Goal: Information Seeking & Learning: Find specific fact

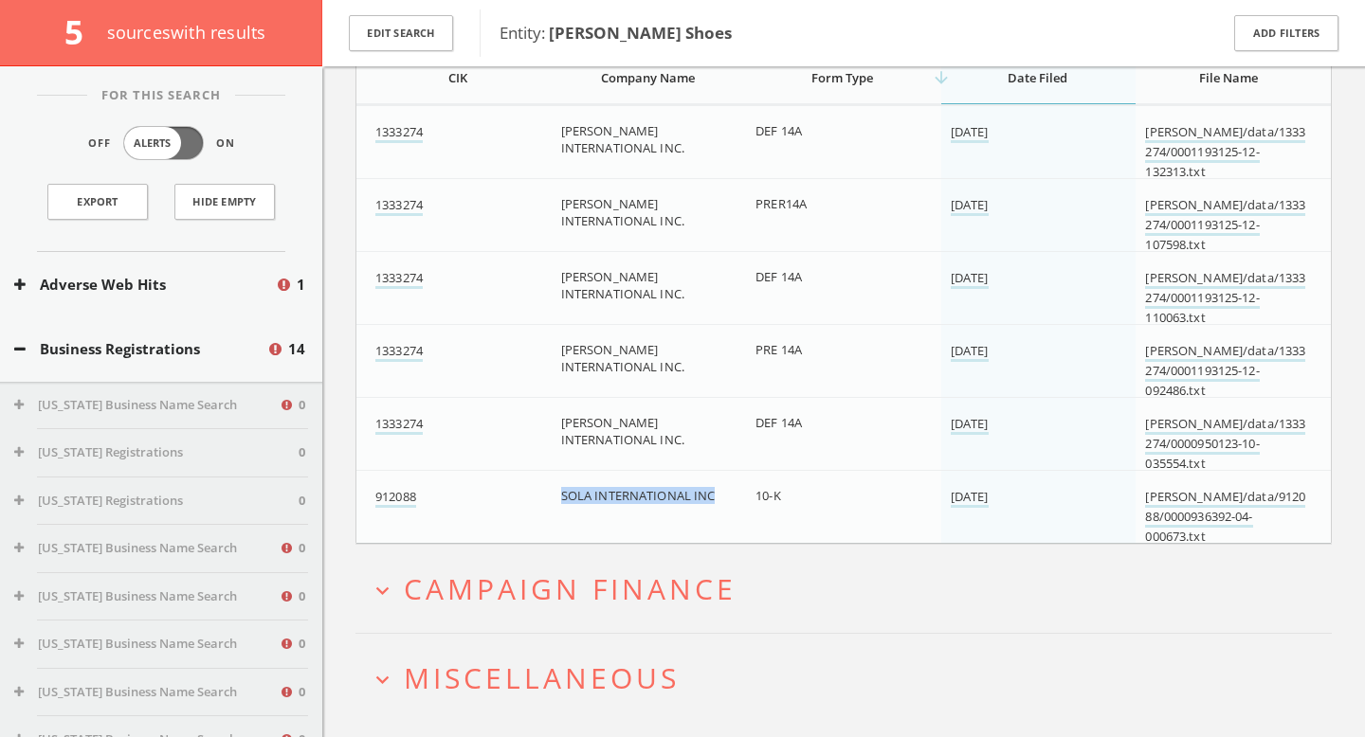
click at [631, 599] on span "Campaign Finance" at bounding box center [570, 589] width 333 height 39
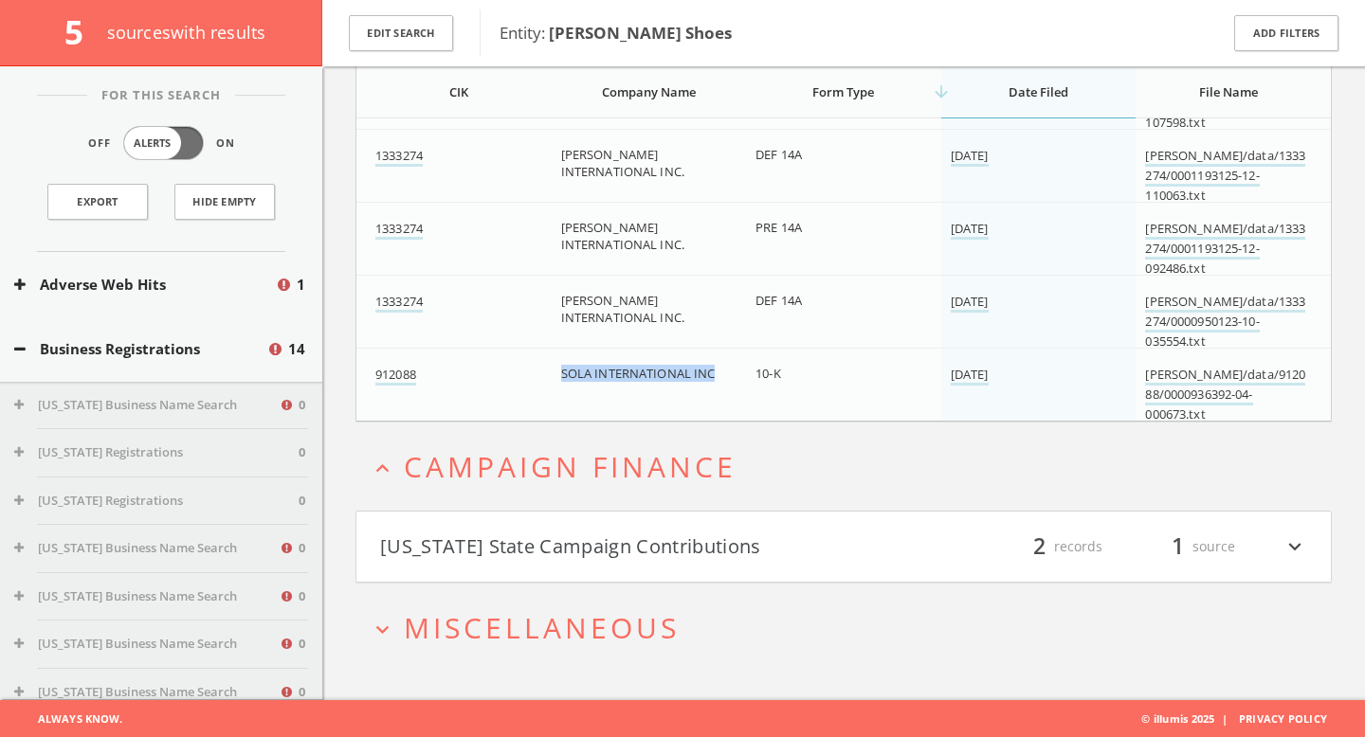
click at [642, 557] on button "Massachusetts State Campaign Contributions" at bounding box center [611, 547] width 463 height 32
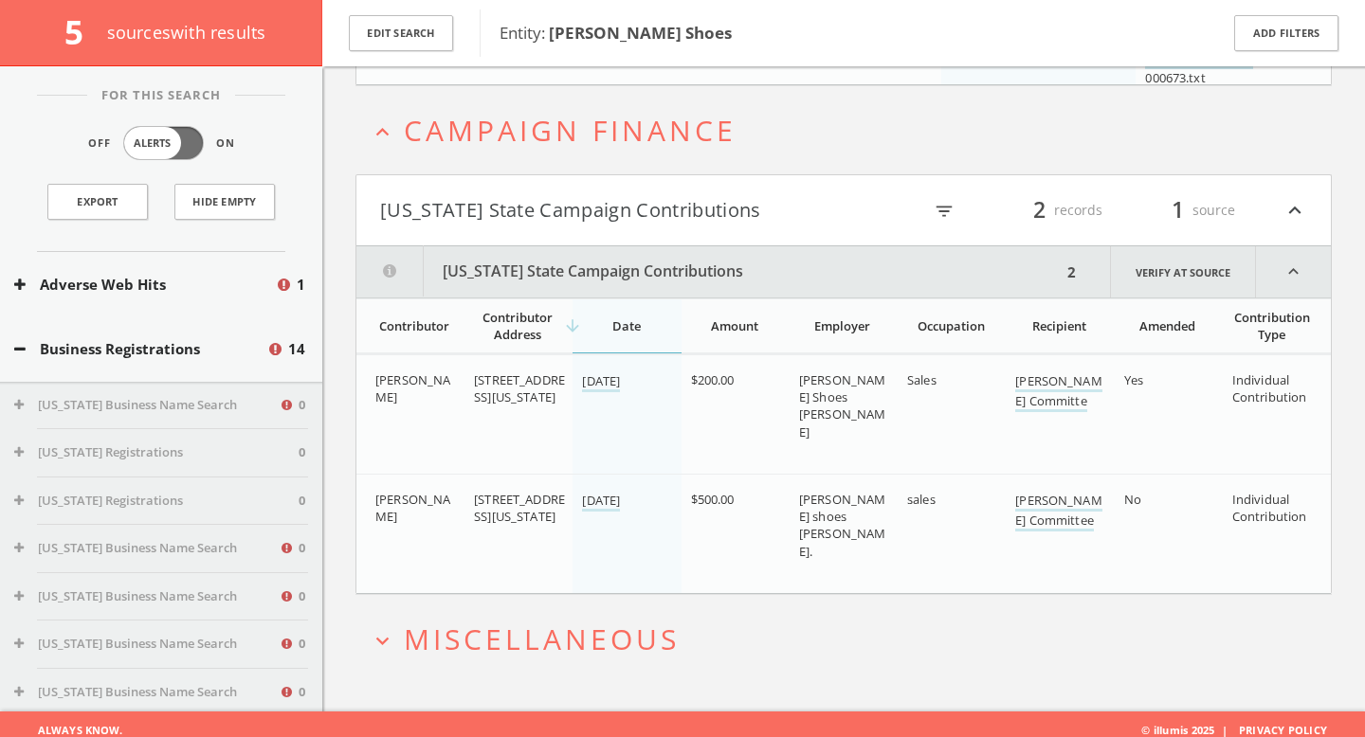
scroll to position [993, 0]
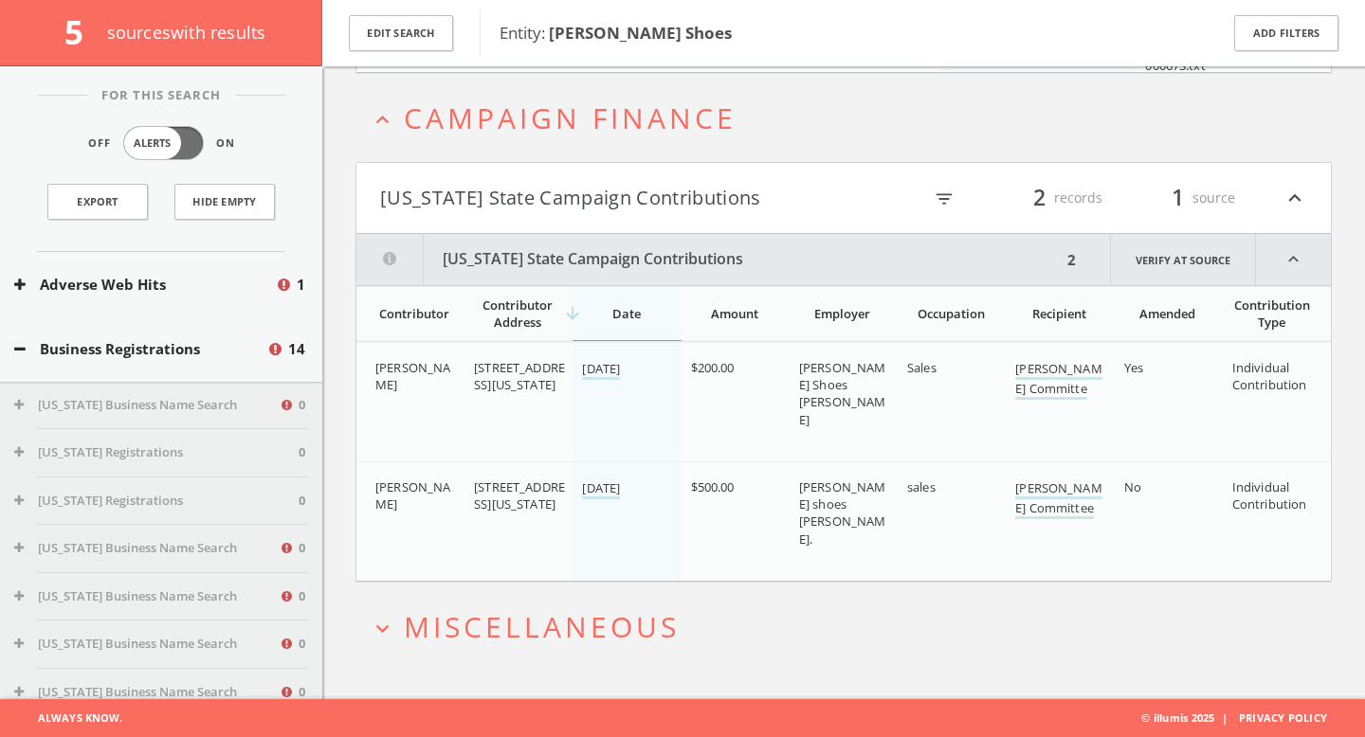
click at [577, 634] on span "Miscellaneous" at bounding box center [542, 626] width 276 height 39
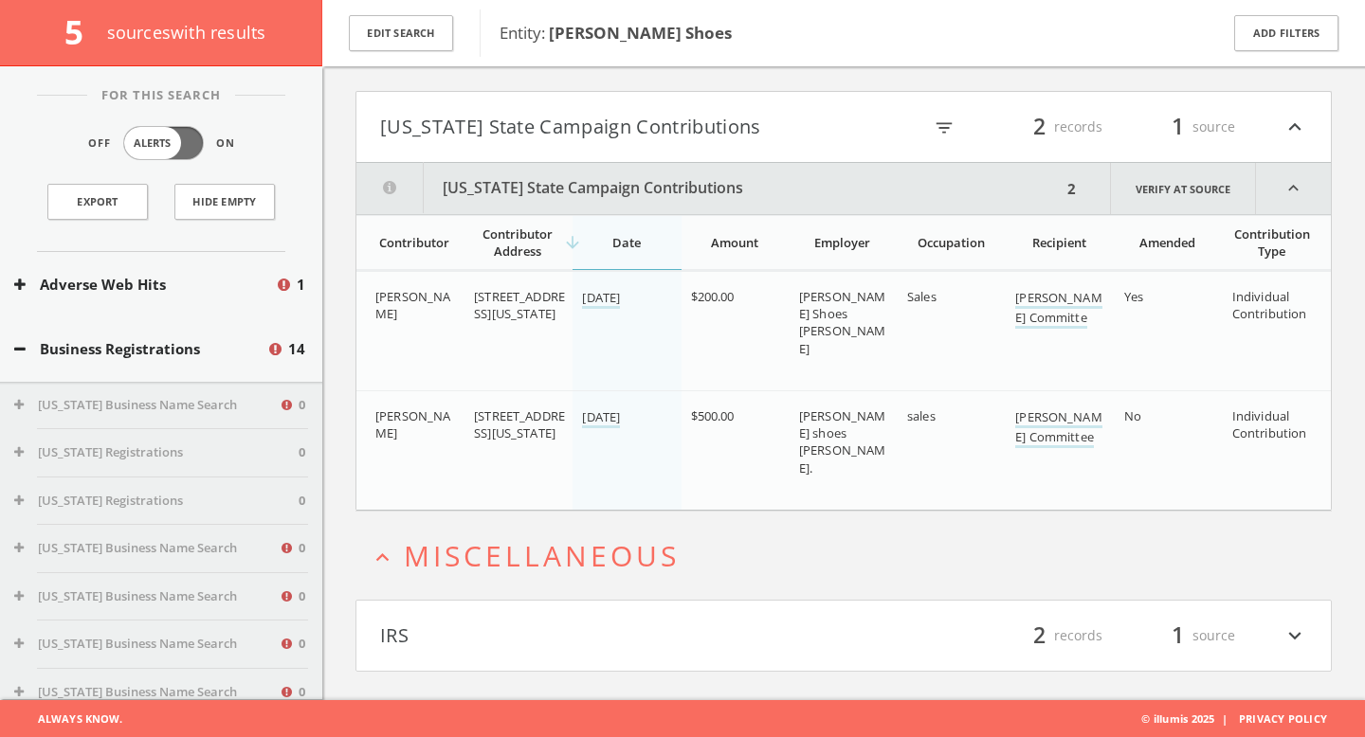
click at [579, 626] on button "IRS" at bounding box center [611, 636] width 463 height 32
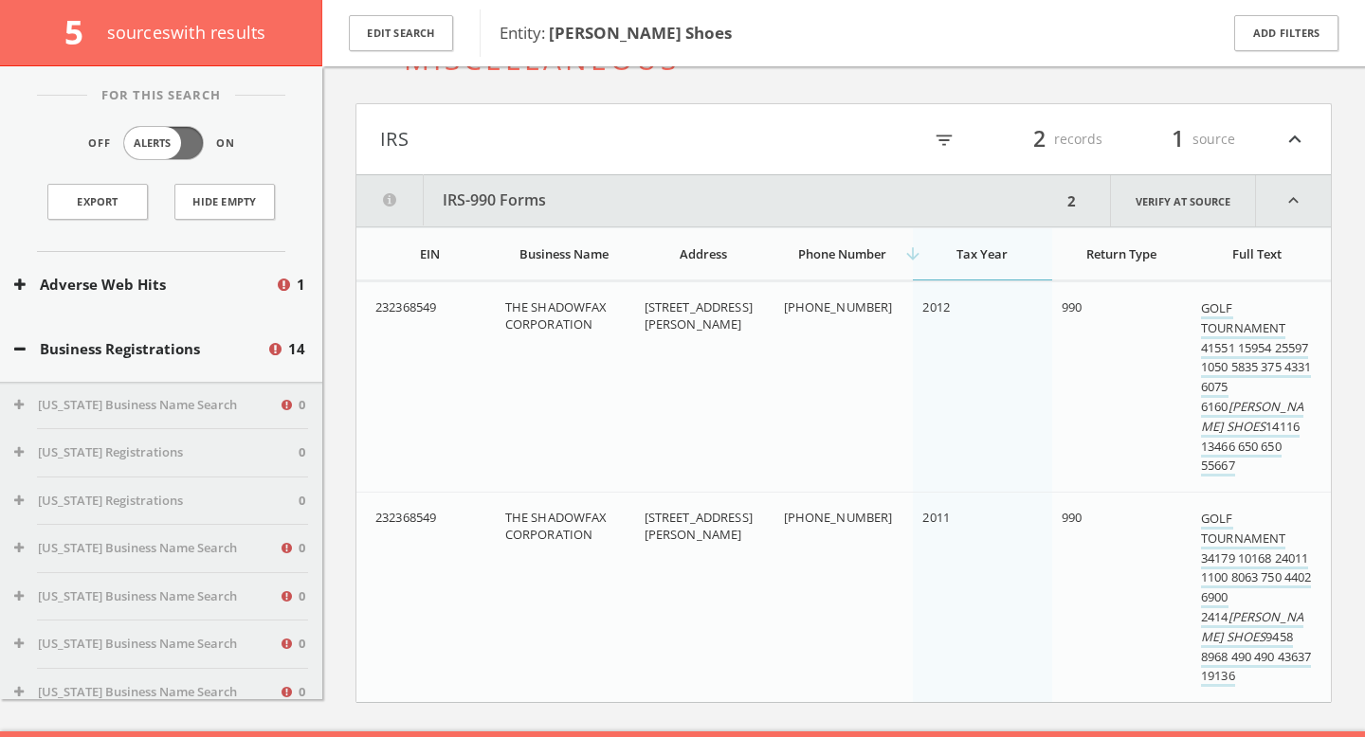
scroll to position [1592, 0]
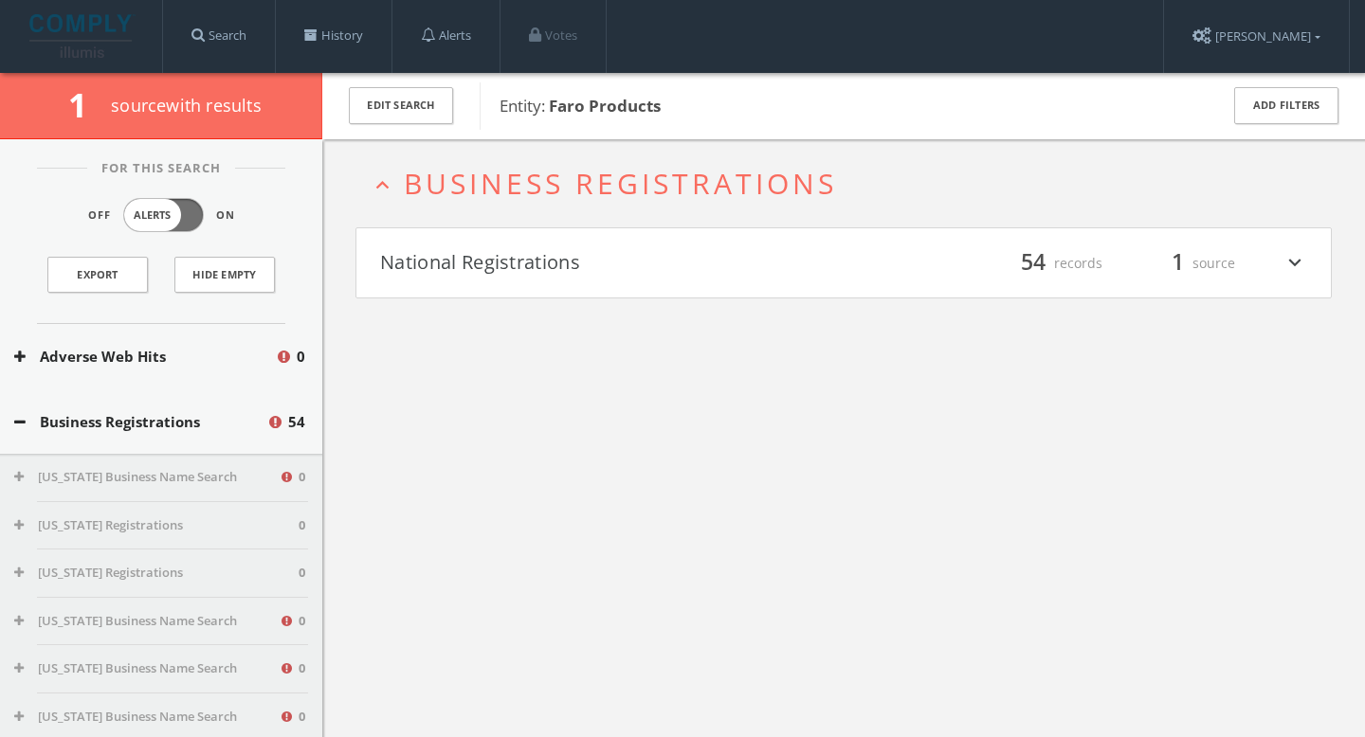
click at [502, 254] on button "National Registrations" at bounding box center [611, 263] width 463 height 32
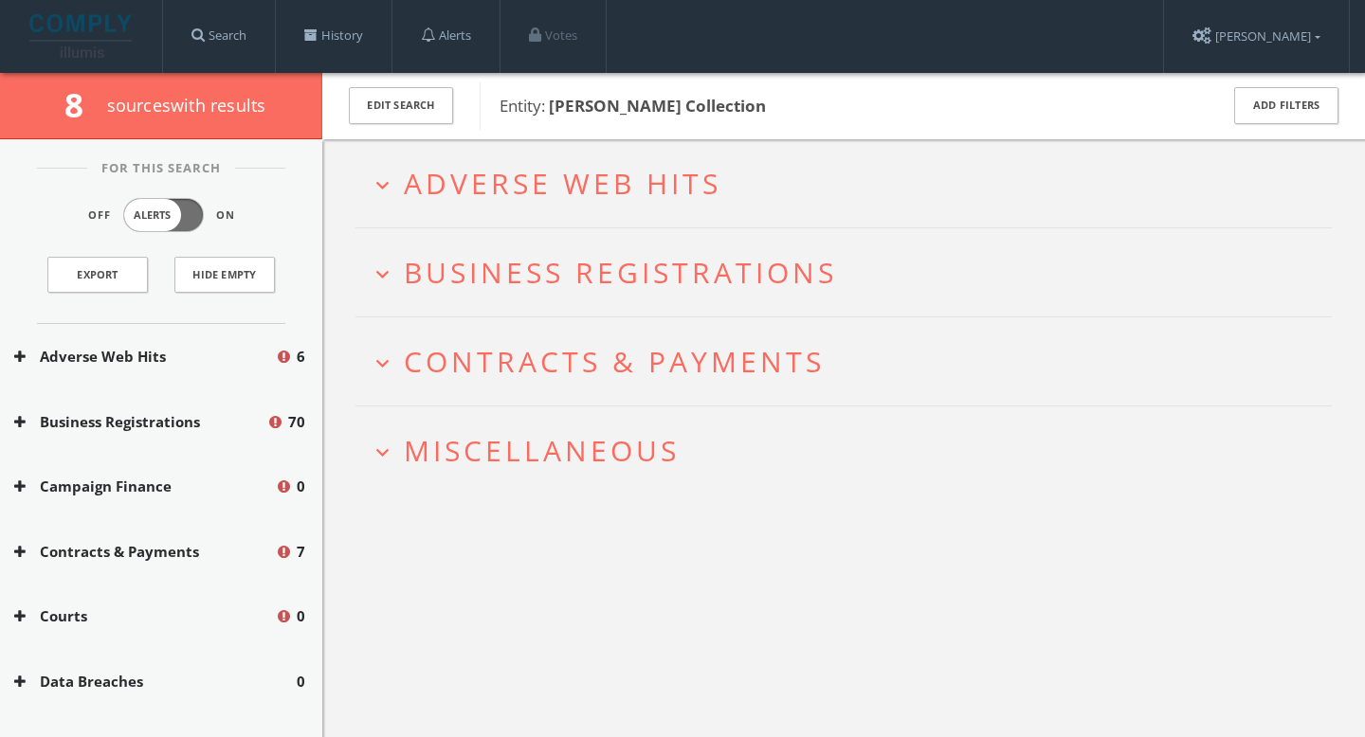
click at [554, 196] on span "Adverse Web Hits" at bounding box center [562, 183] width 317 height 39
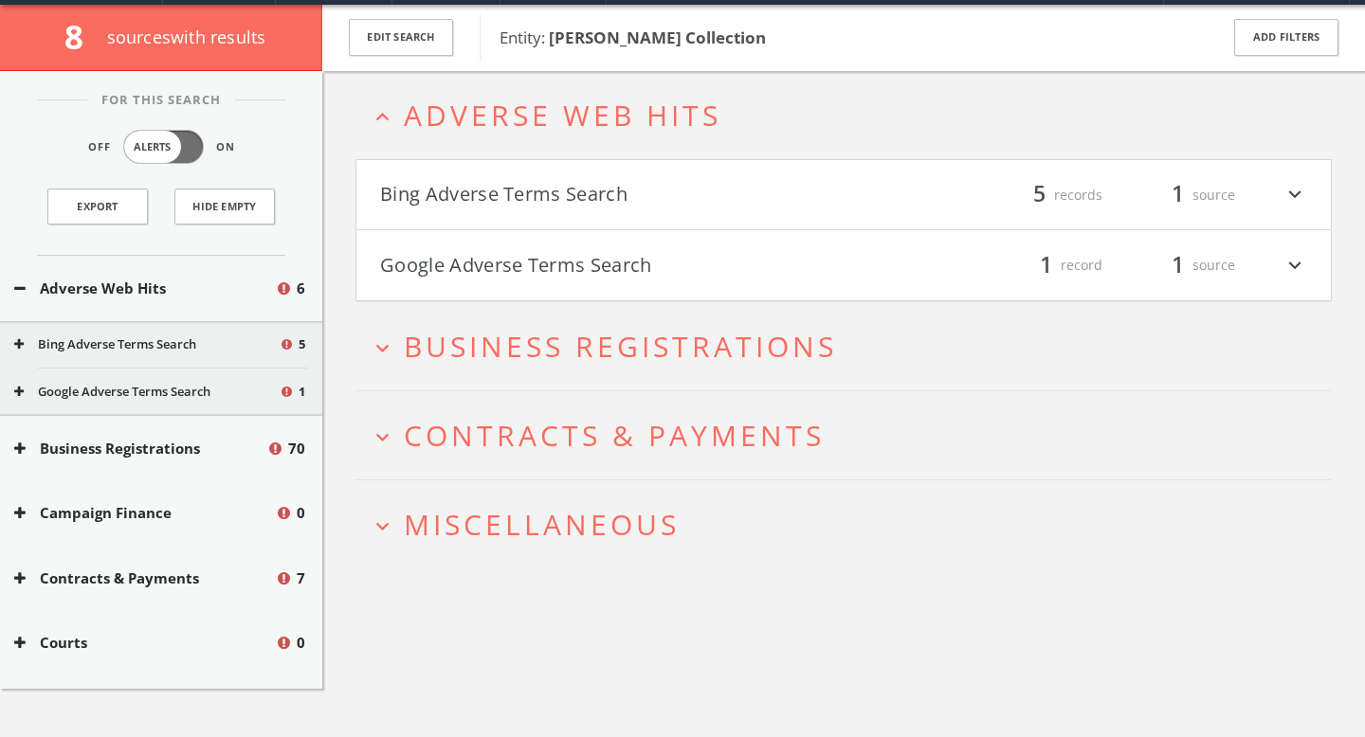
click at [557, 215] on h4 "Bing Adverse Terms Search filter_list 5 records 1 source expand_more" at bounding box center [843, 195] width 974 height 70
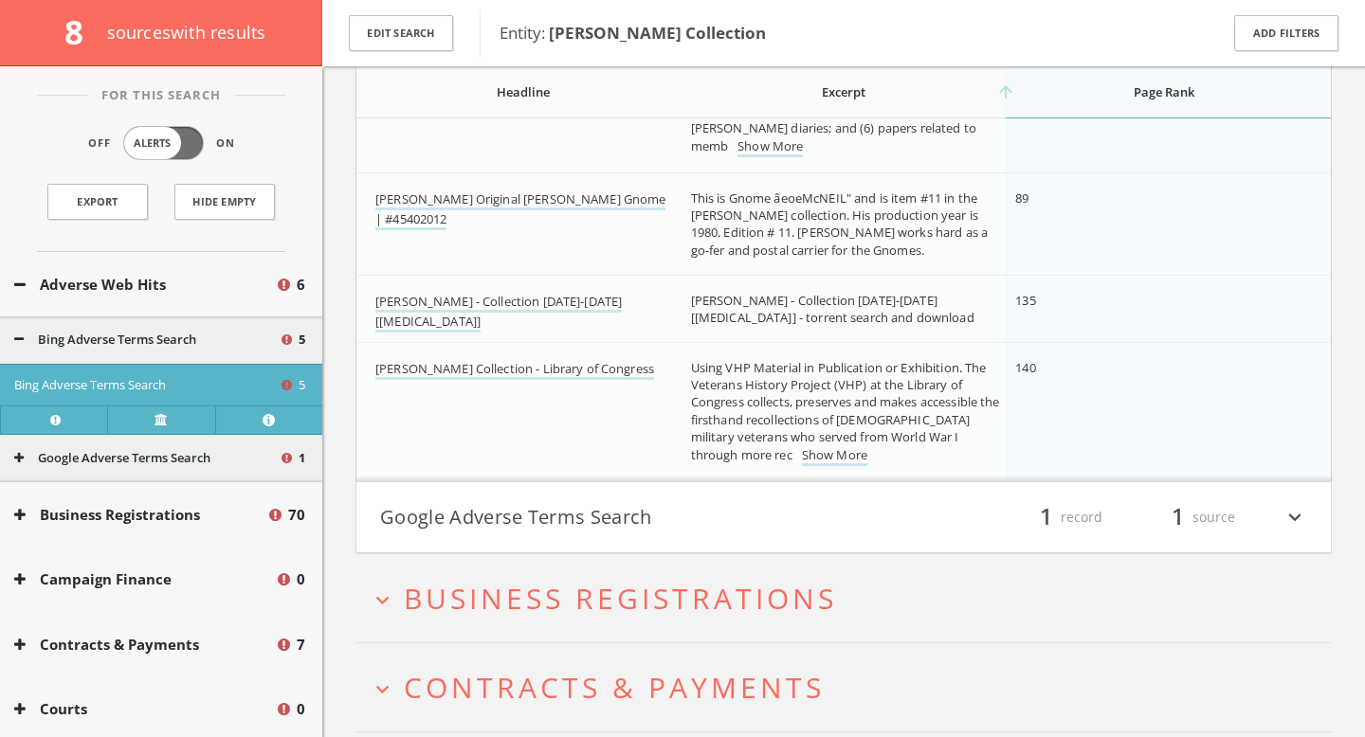
scroll to position [567, 0]
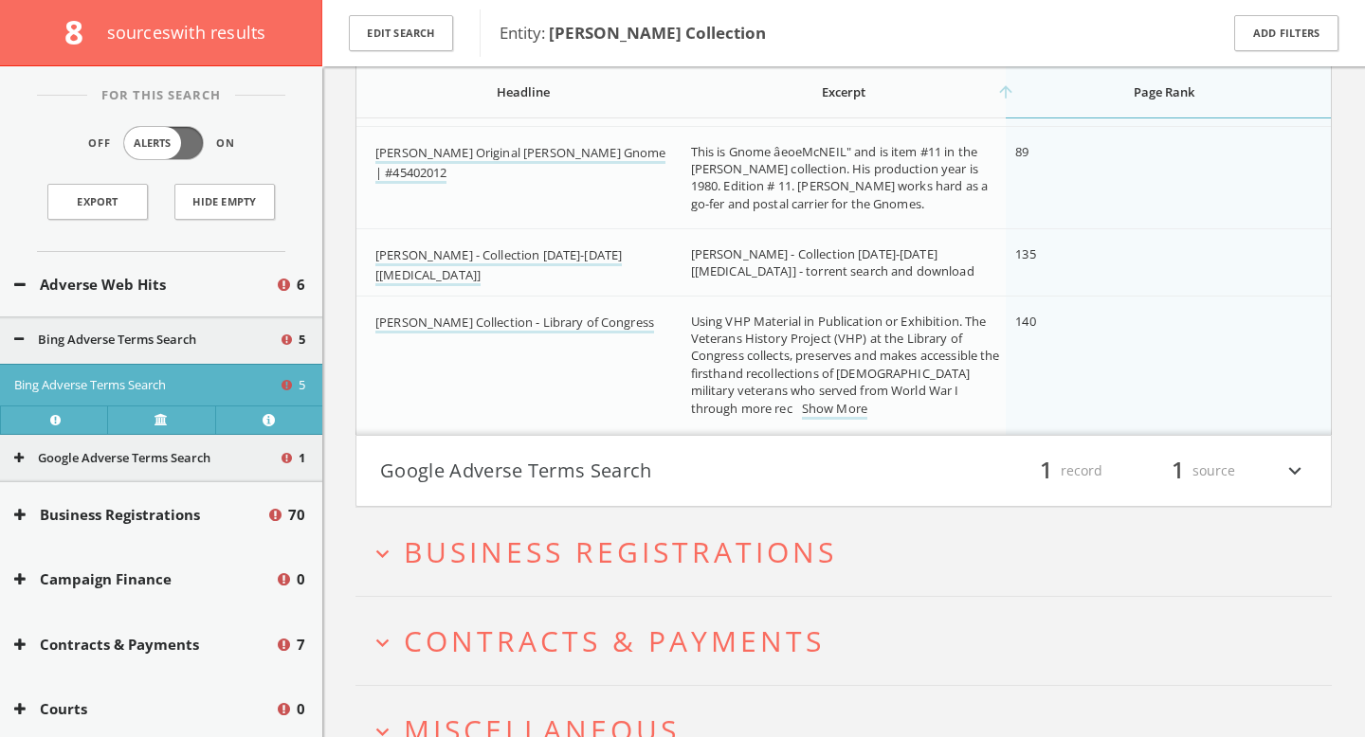
click at [645, 484] on button "Google Adverse Terms Search" at bounding box center [611, 471] width 463 height 32
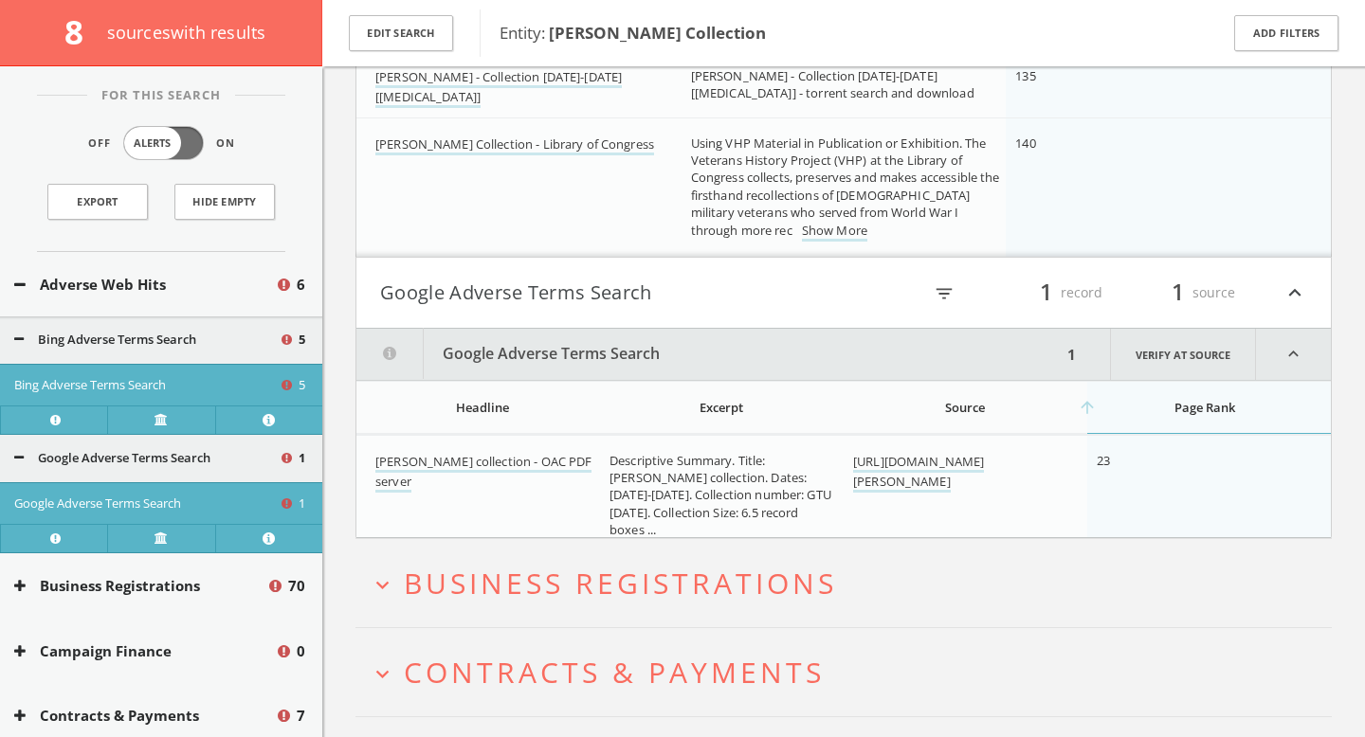
scroll to position [879, 0]
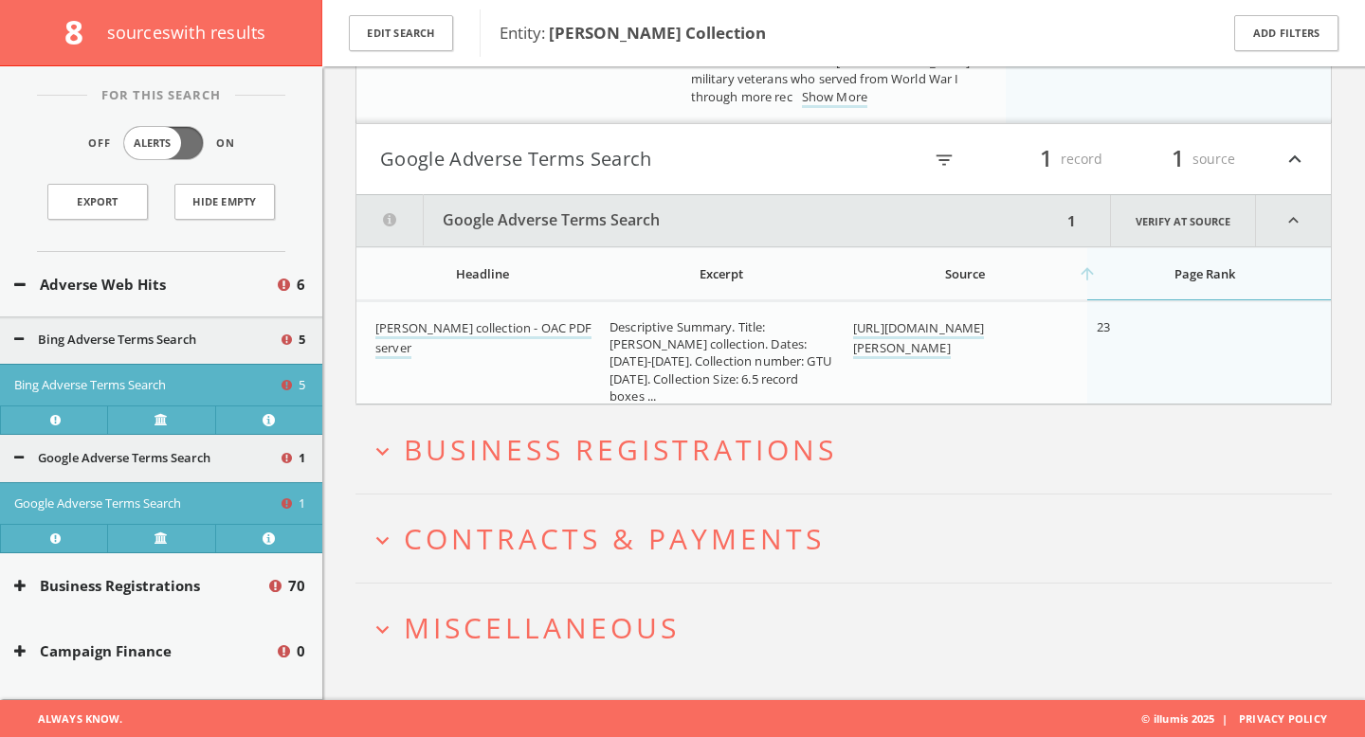
click at [647, 461] on span "Business Registrations" at bounding box center [620, 449] width 433 height 39
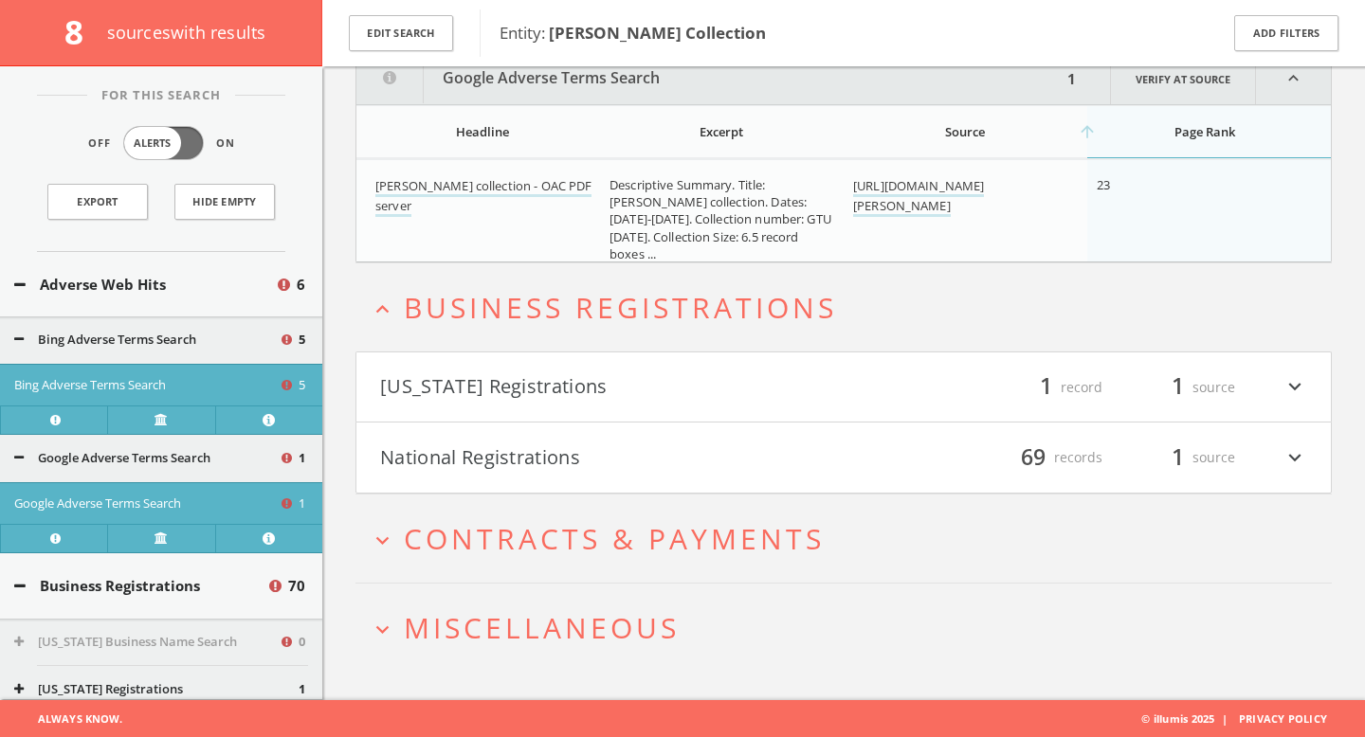
click at [648, 394] on button "[US_STATE] Registrations" at bounding box center [611, 388] width 463 height 32
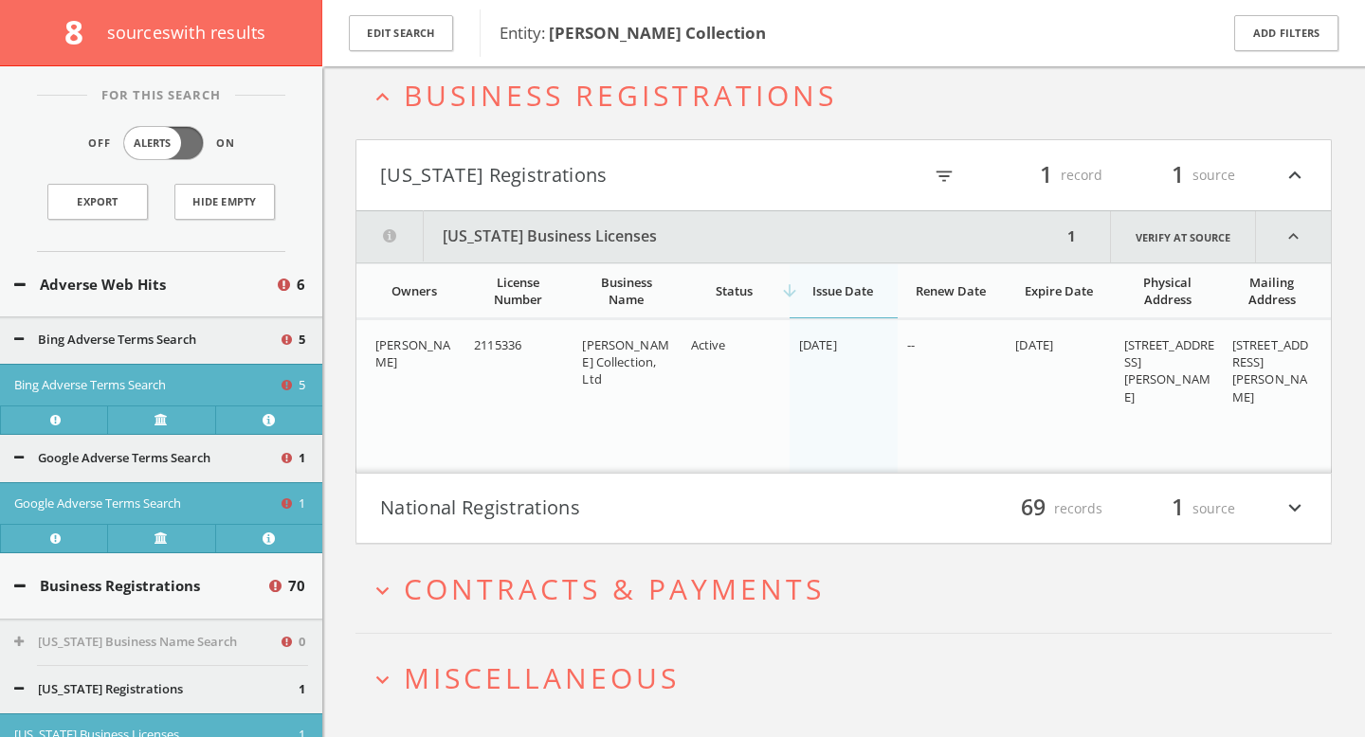
scroll to position [1284, 0]
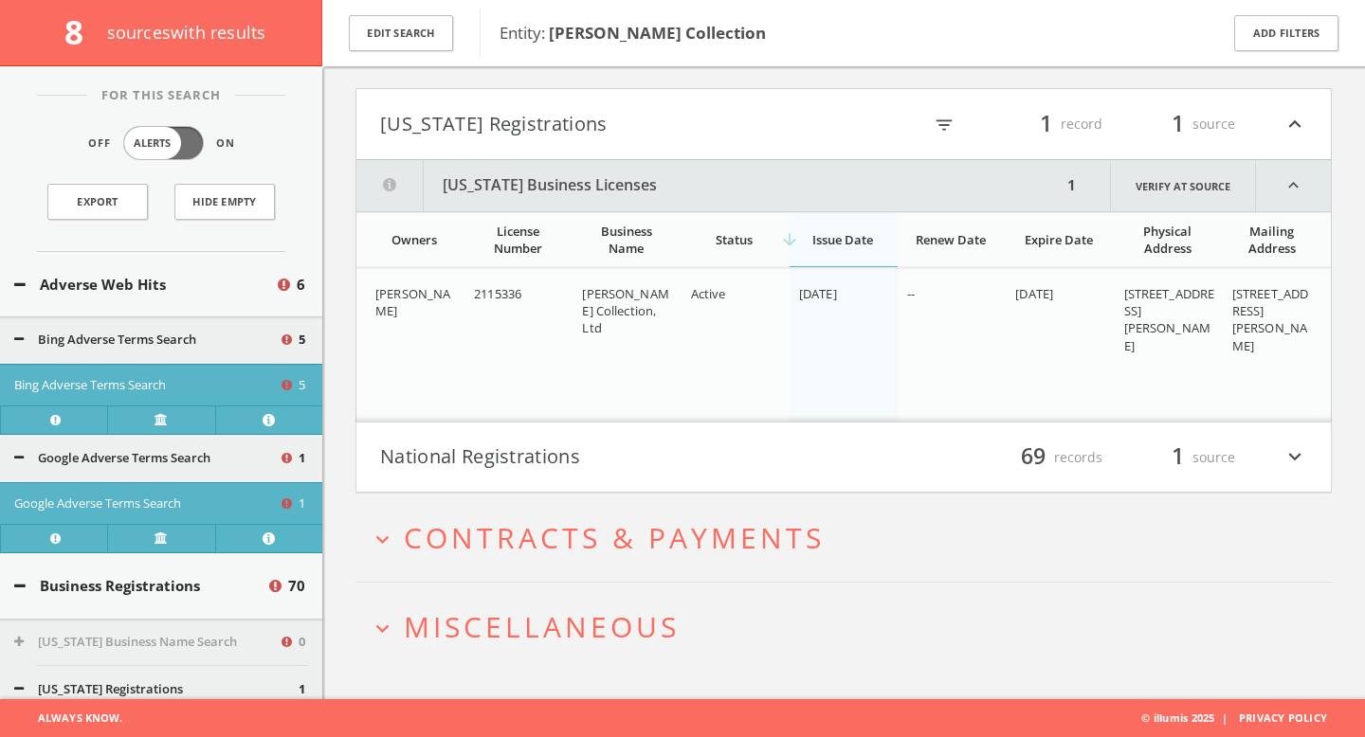
click at [661, 456] on button "National Registrations" at bounding box center [611, 458] width 463 height 32
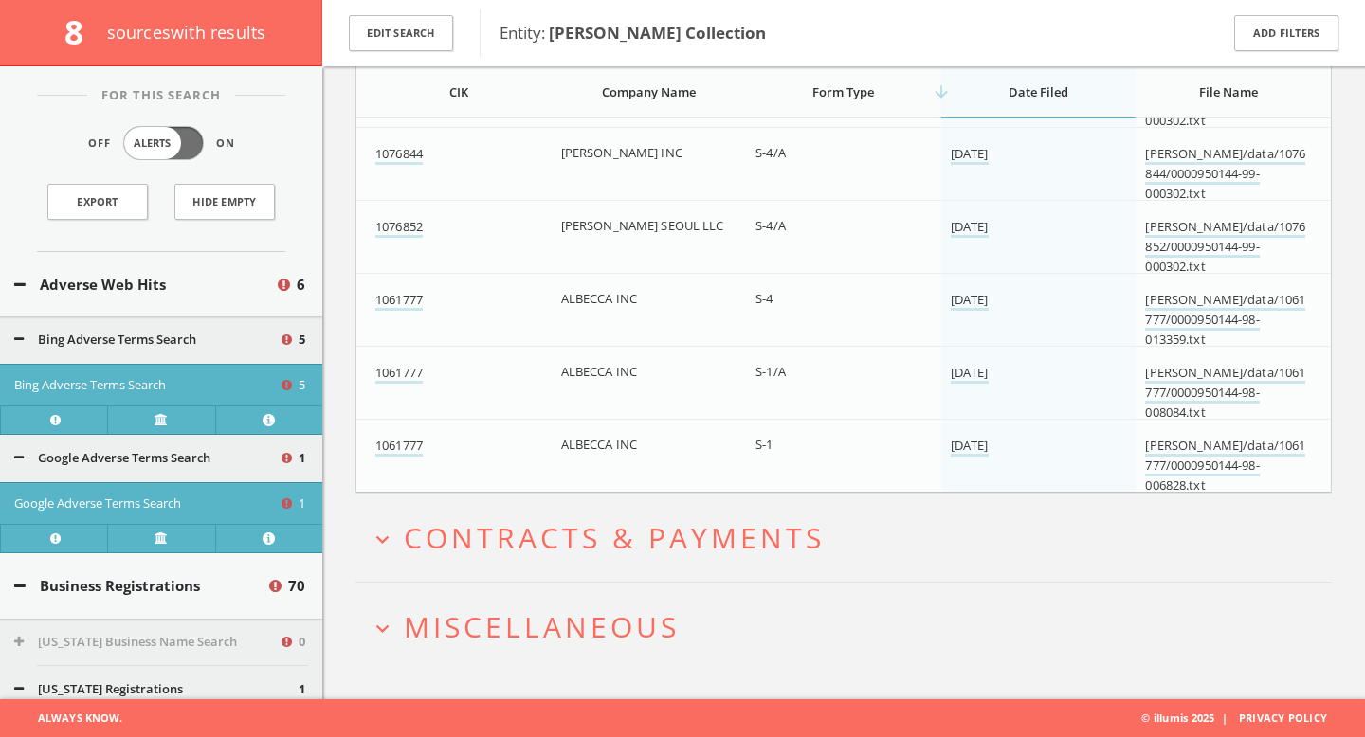
click at [613, 523] on span "Contracts & Payments" at bounding box center [614, 537] width 421 height 39
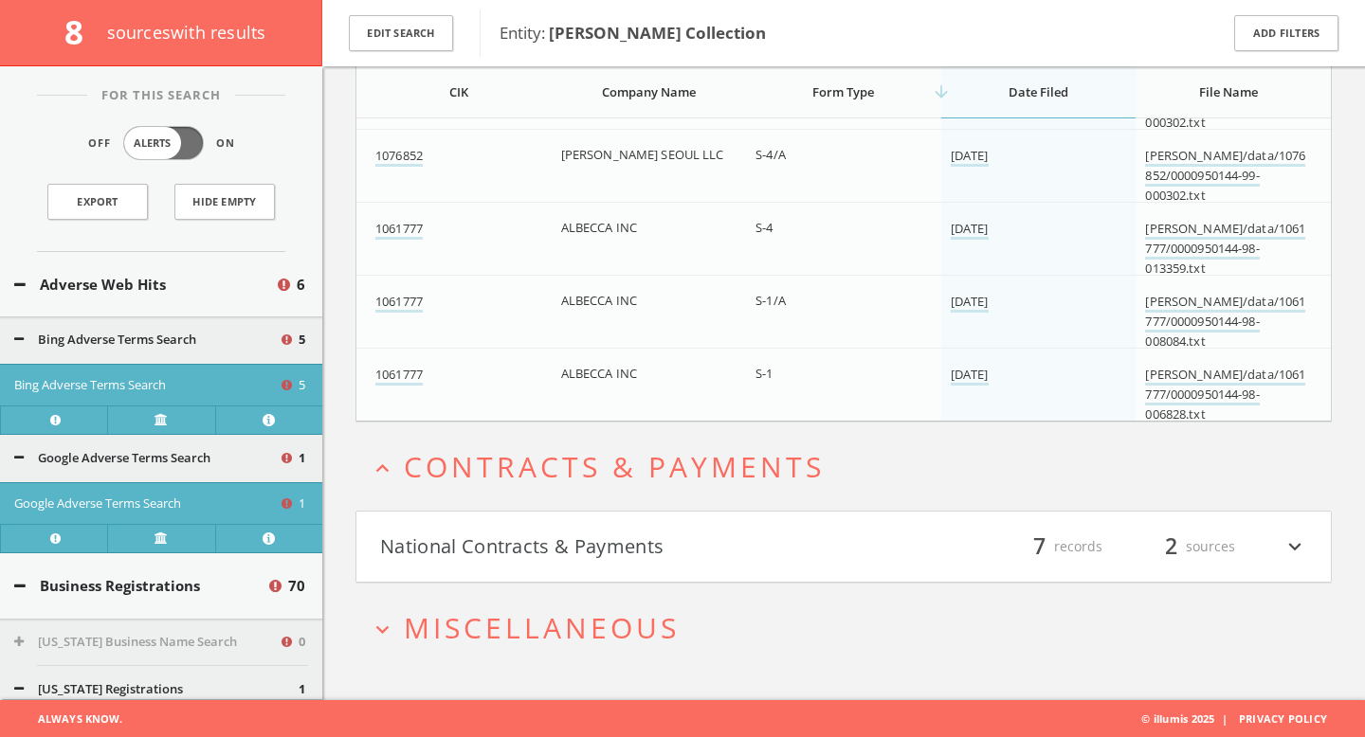
click at [612, 532] on button "National Contracts & Payments" at bounding box center [611, 547] width 463 height 32
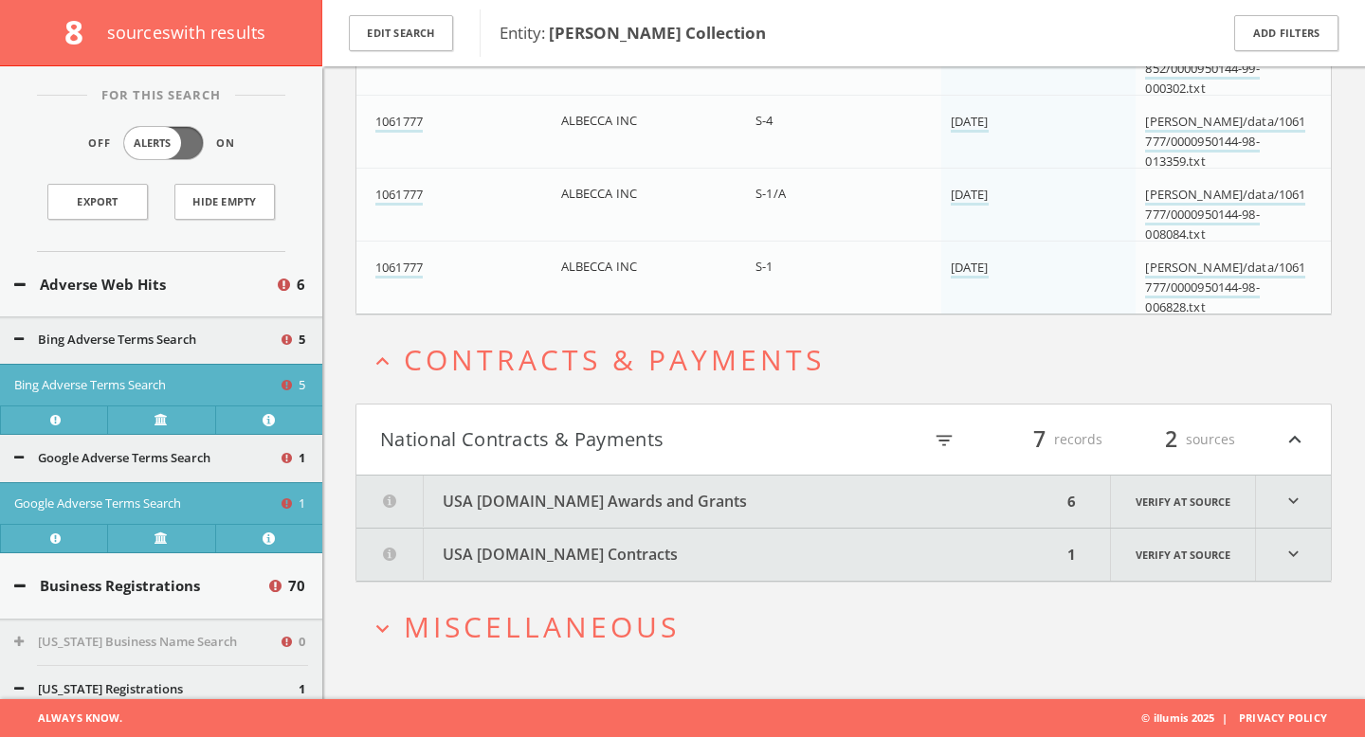
click at [618, 499] on button "USA [DOMAIN_NAME] Awards and Grants" at bounding box center [708, 502] width 705 height 52
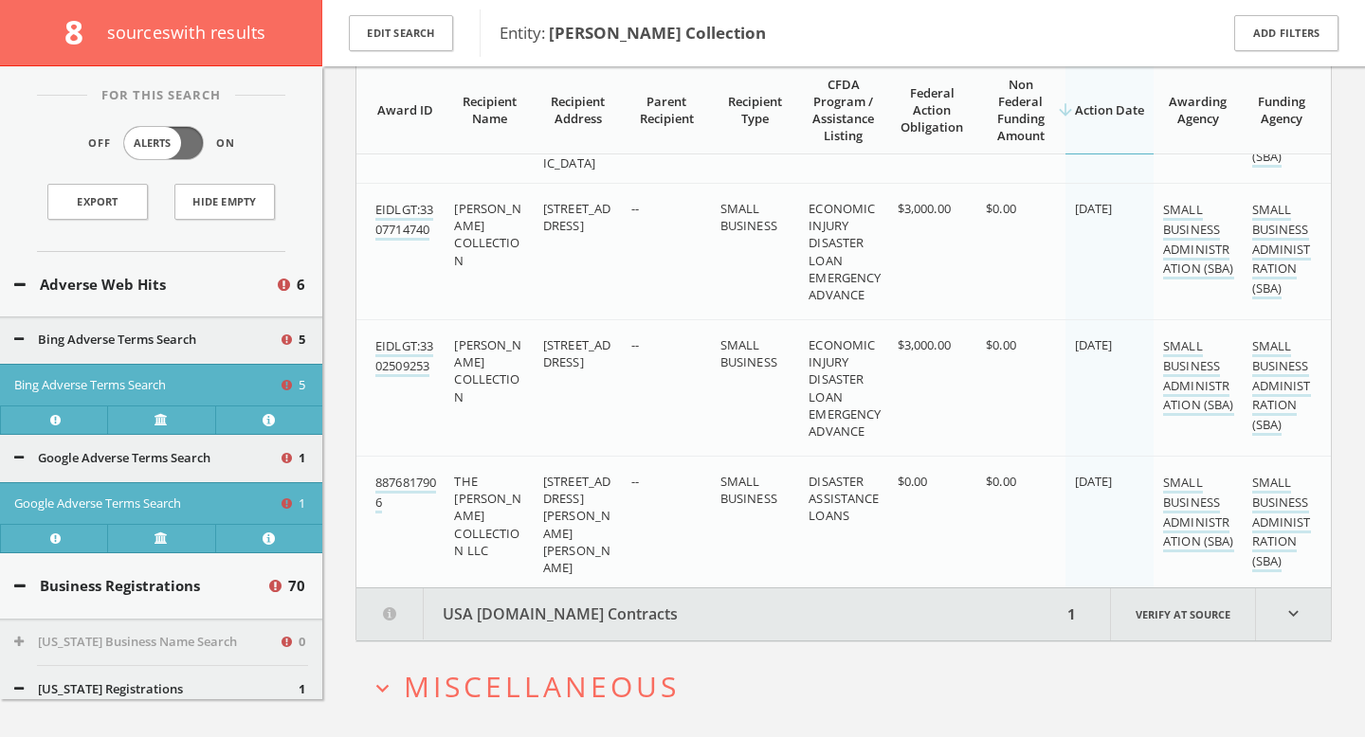
scroll to position [7574, 0]
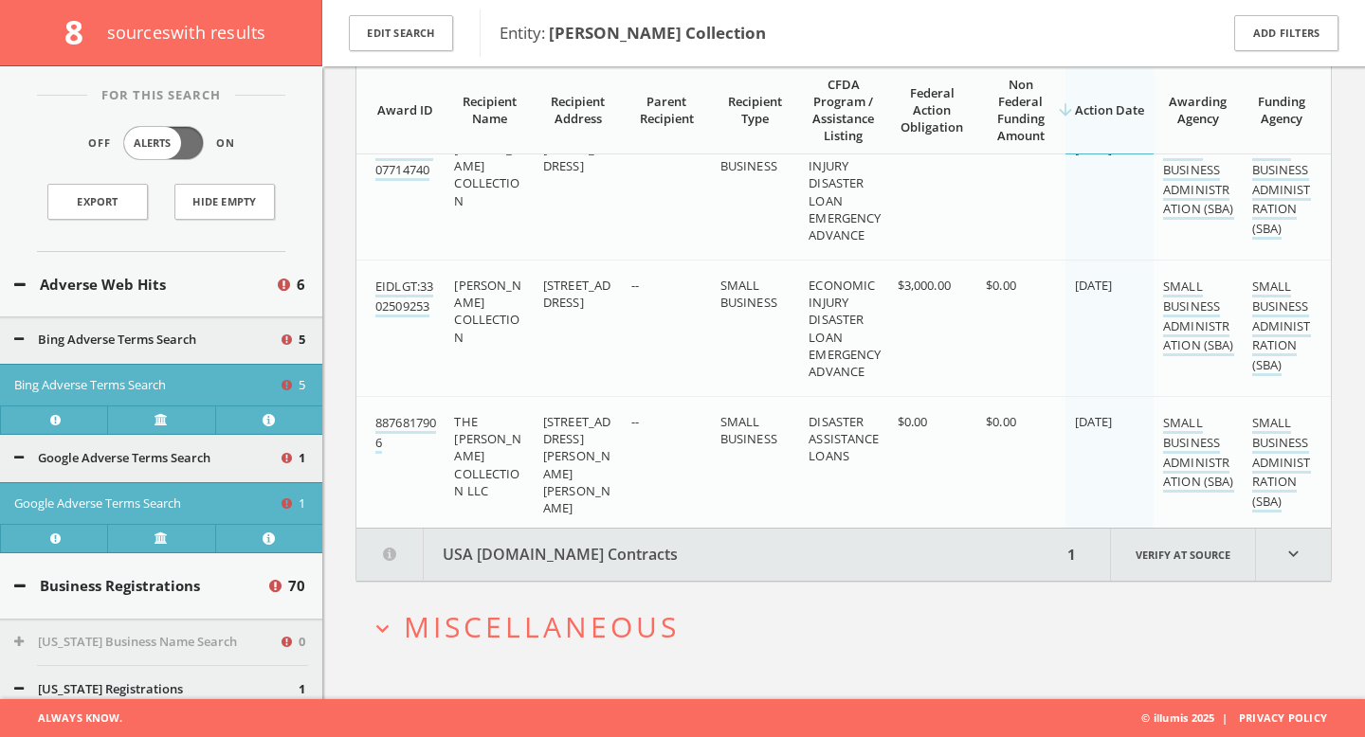
click at [572, 561] on button "USA [DOMAIN_NAME] Contracts" at bounding box center [708, 555] width 705 height 52
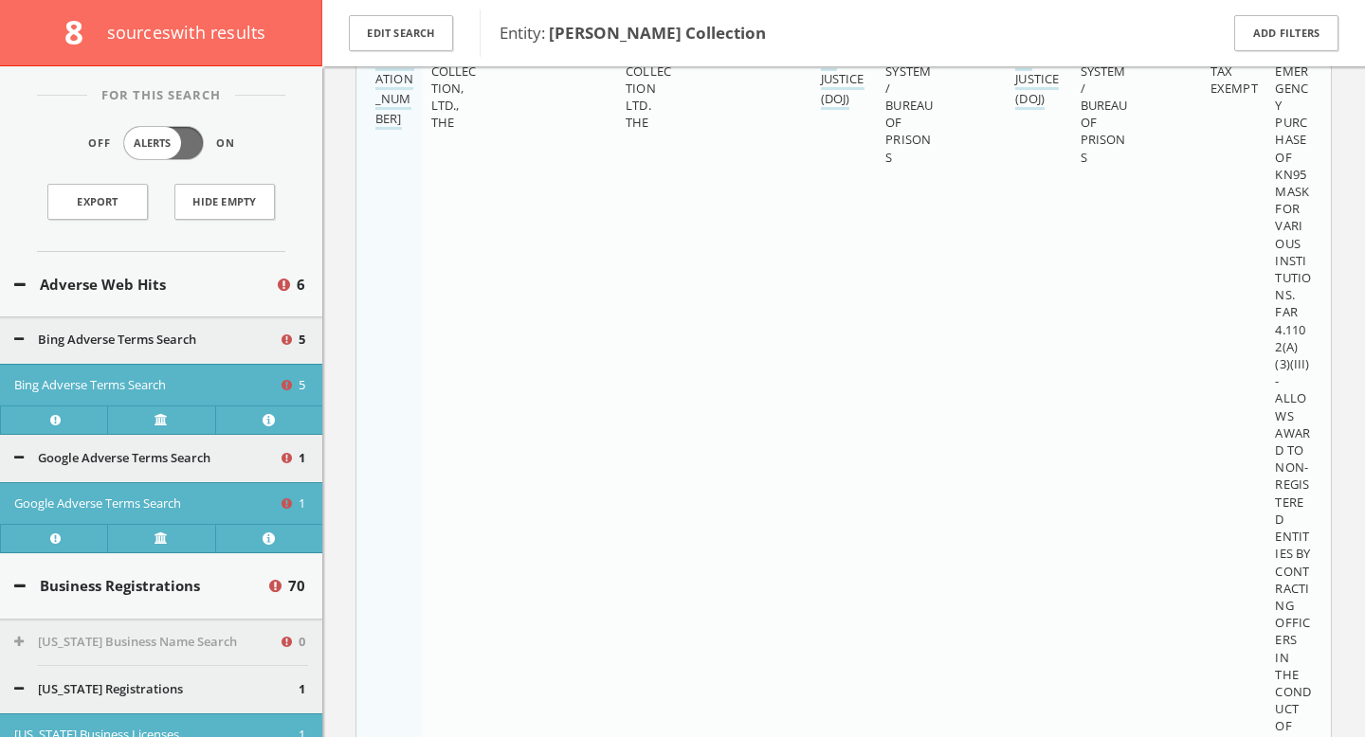
scroll to position [8509, 0]
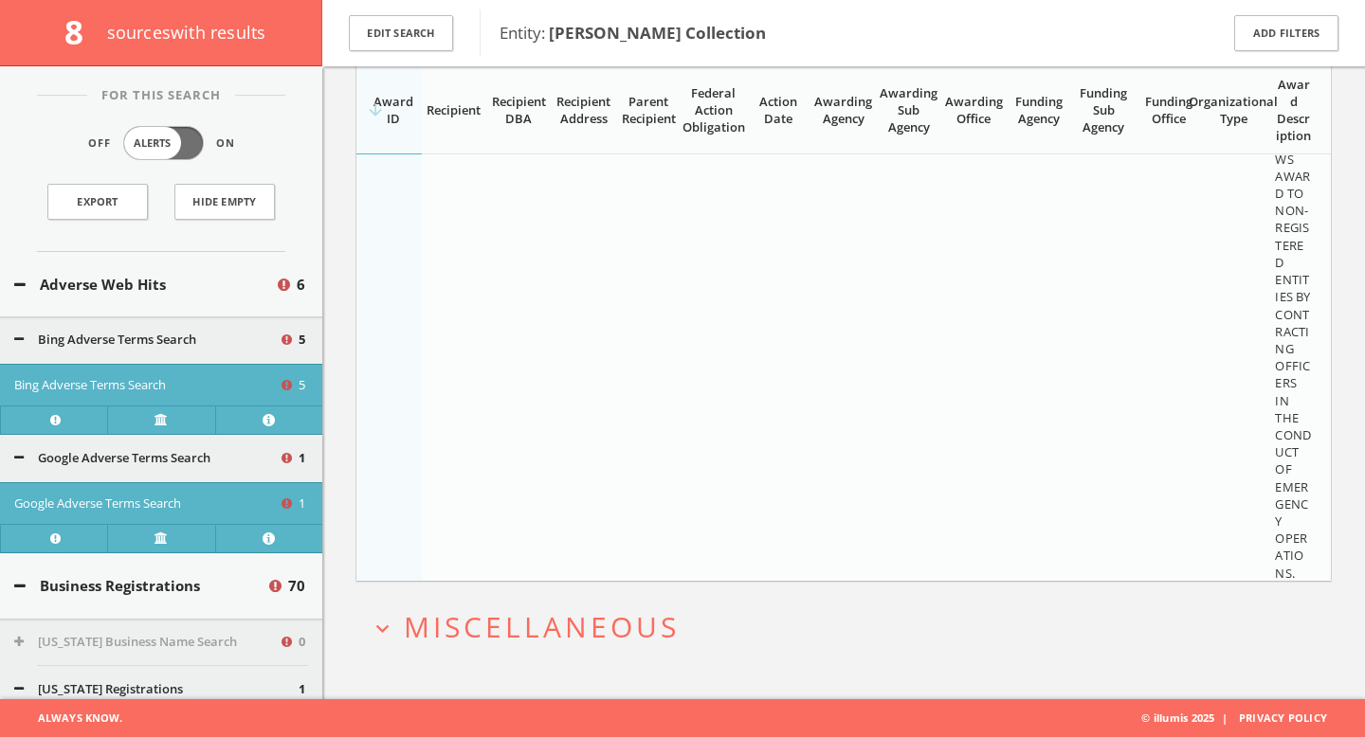
click at [559, 613] on span "Miscellaneous" at bounding box center [542, 626] width 276 height 39
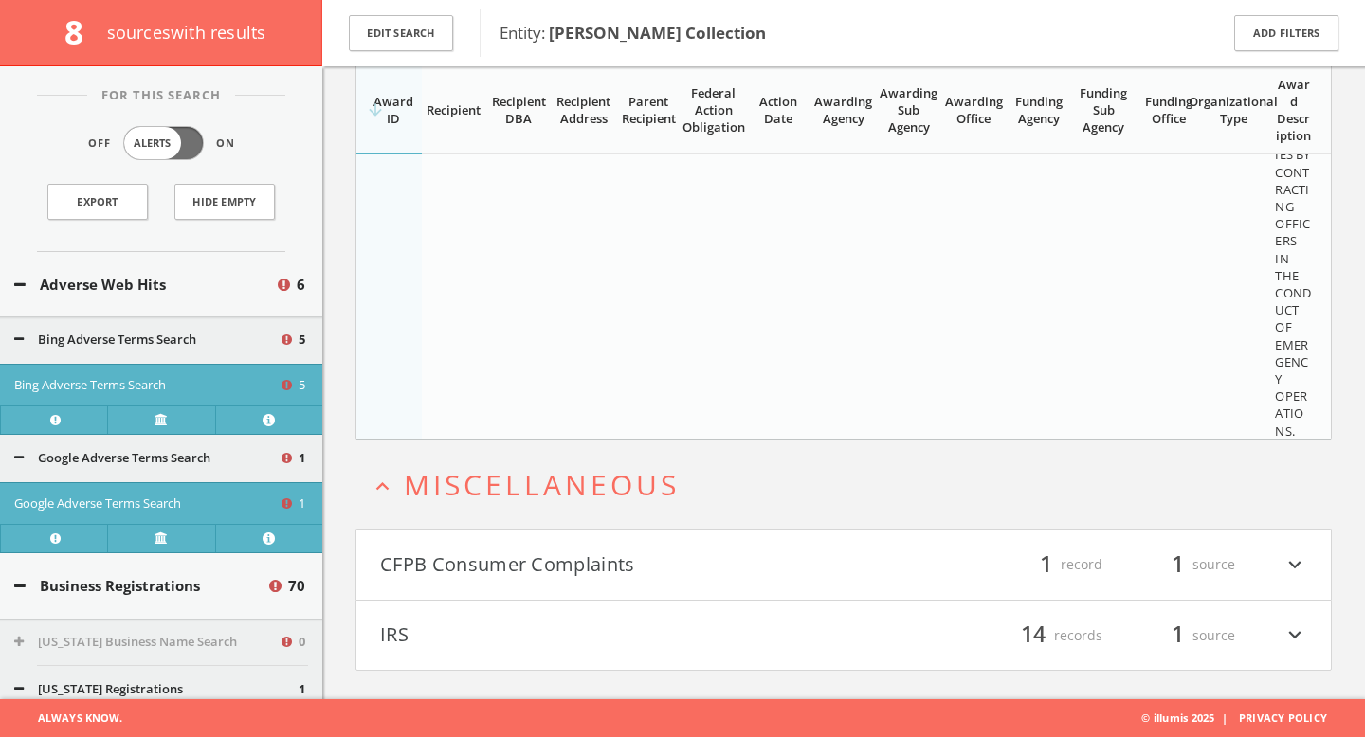
click at [605, 563] on button "CFPB Consumer Complaints" at bounding box center [611, 565] width 463 height 32
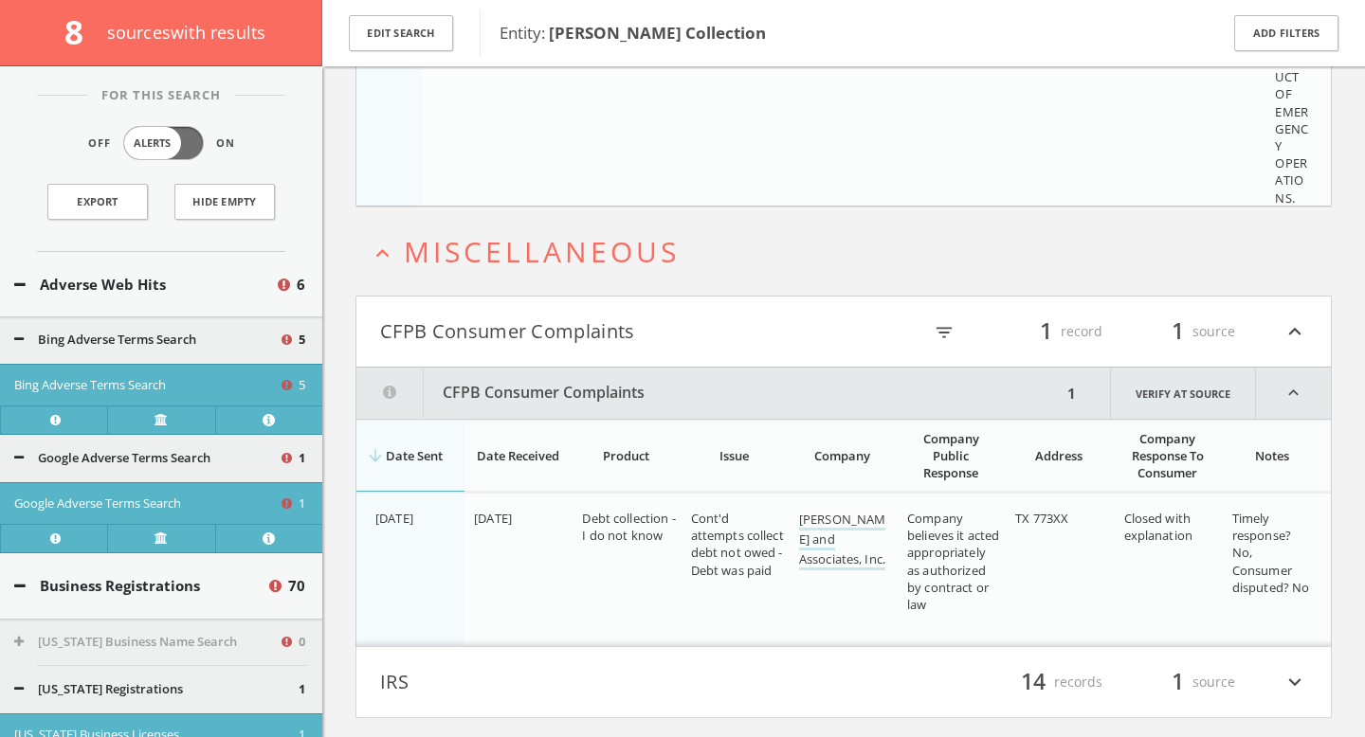
scroll to position [8930, 0]
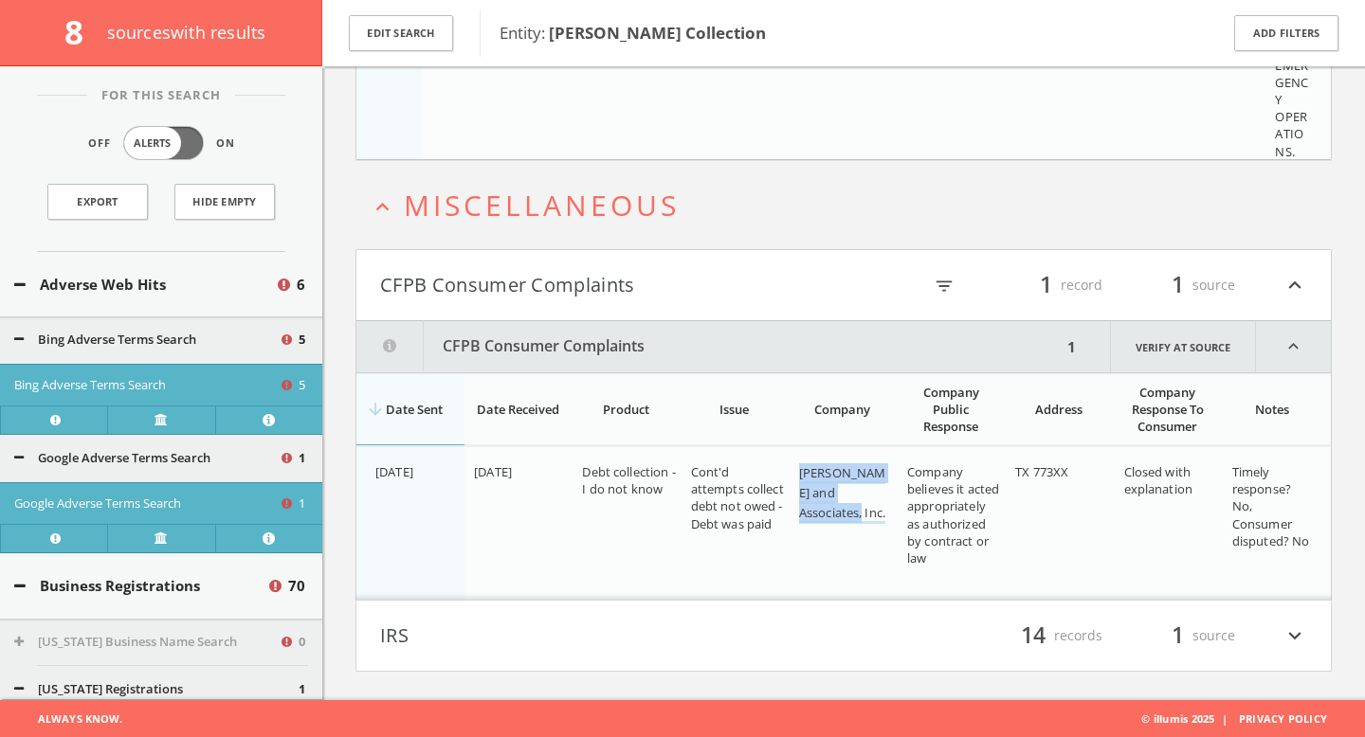
drag, startPoint x: 789, startPoint y: 471, endPoint x: 891, endPoint y: 497, distance: 104.6
click at [891, 497] on td "[PERSON_NAME] and Associates, Inc." at bounding box center [843, 524] width 108 height 154
copy link "[PERSON_NAME] and Associates, Inc."
click at [603, 647] on button "IRS" at bounding box center [611, 636] width 463 height 32
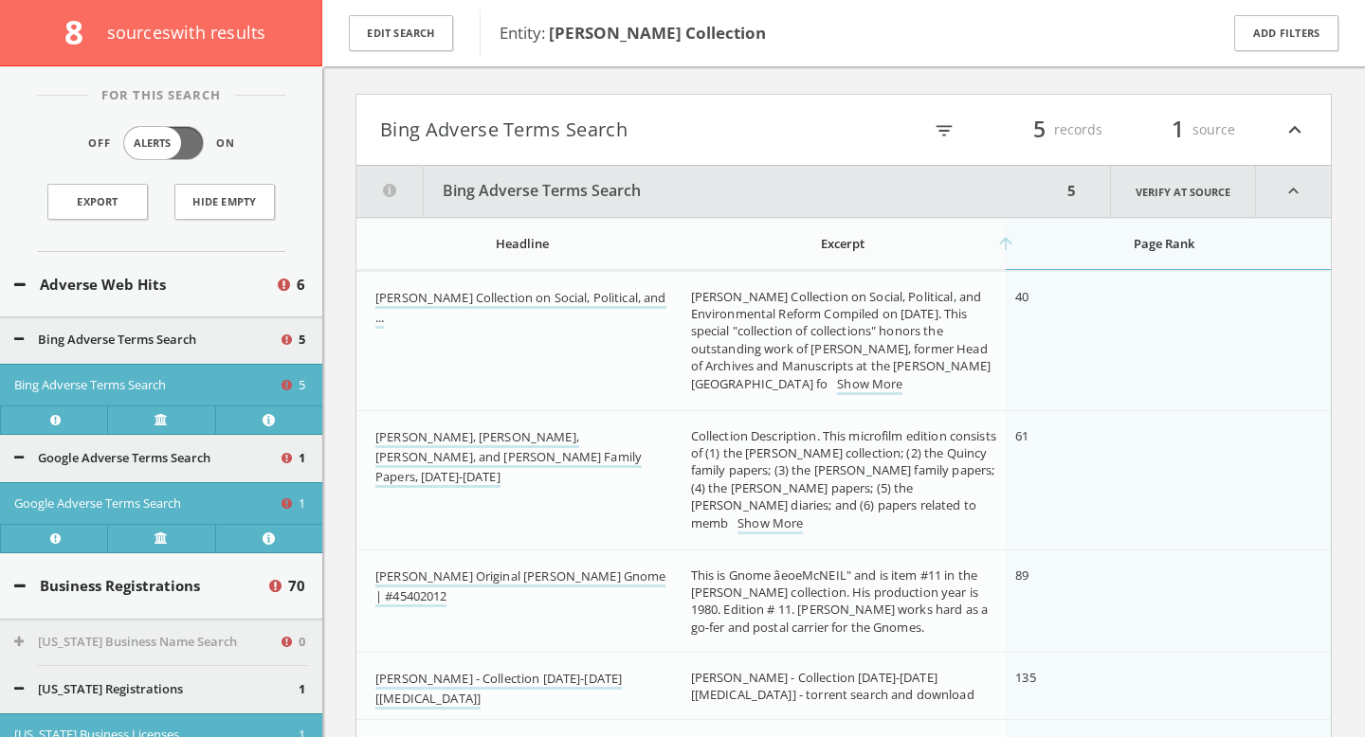
scroll to position [0, 0]
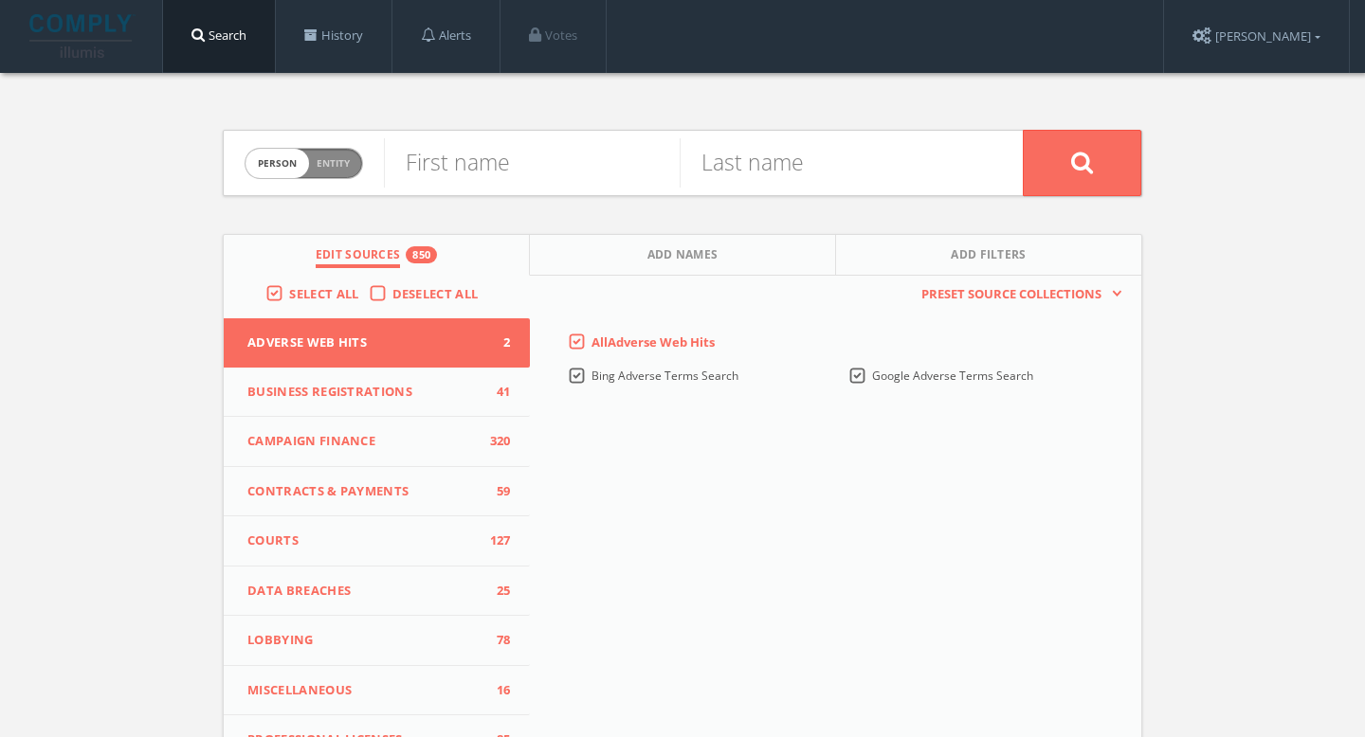
click at [346, 165] on span "Entity" at bounding box center [333, 163] width 33 height 14
checkbox input "true"
click at [507, 167] on input "text" at bounding box center [703, 162] width 639 height 49
paste input "C. & J. Clark International Limited"
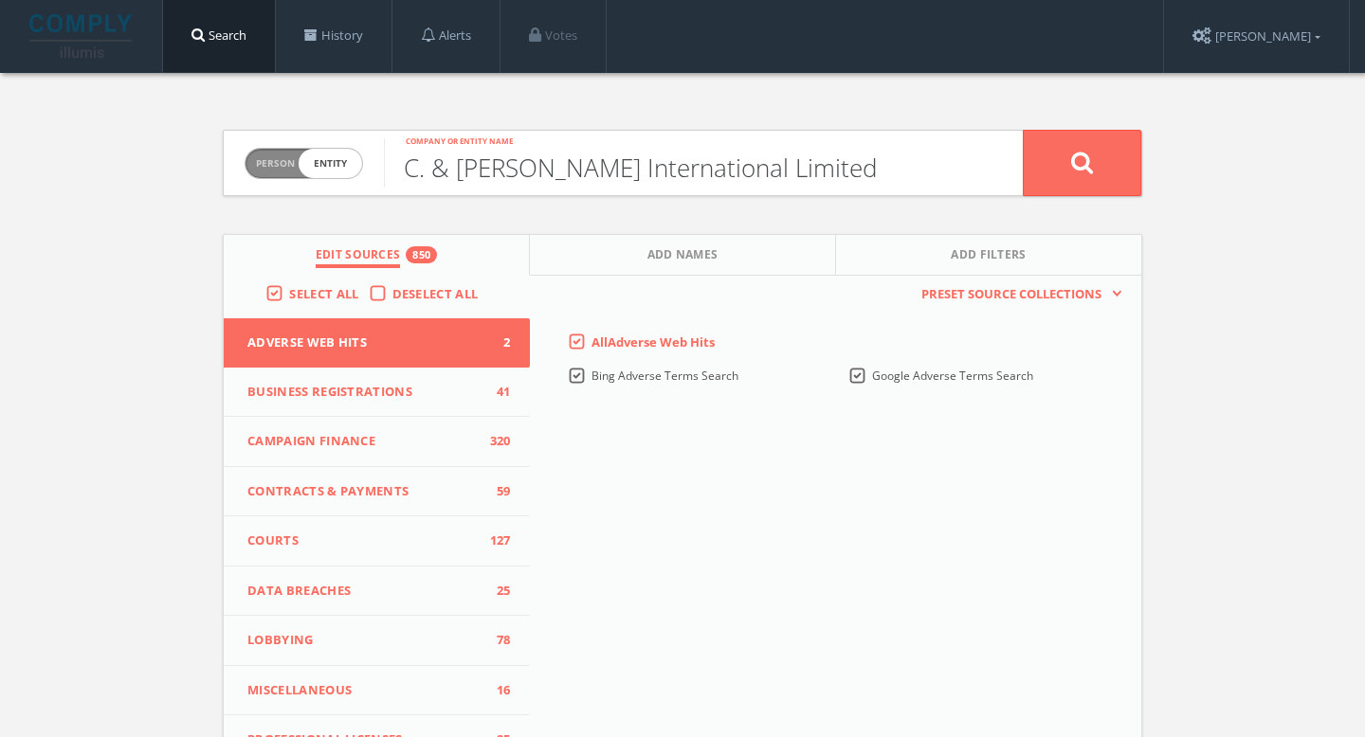
type input "C. & J. Clark International Limited"
click at [1074, 179] on button at bounding box center [1082, 163] width 118 height 66
